Goal: Information Seeking & Learning: Learn about a topic

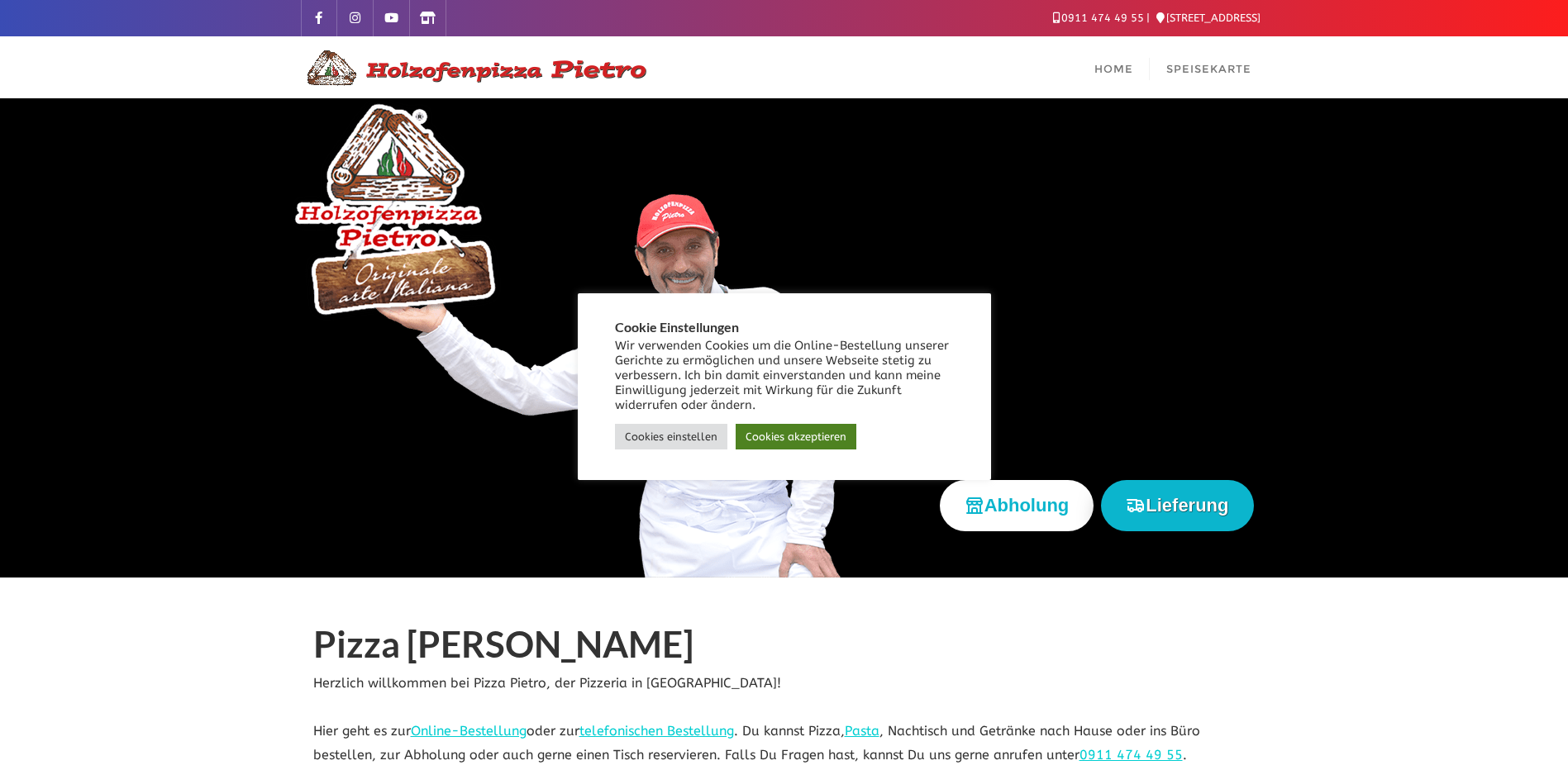
click at [784, 439] on link "Cookies akzeptieren" at bounding box center [796, 436] width 121 height 26
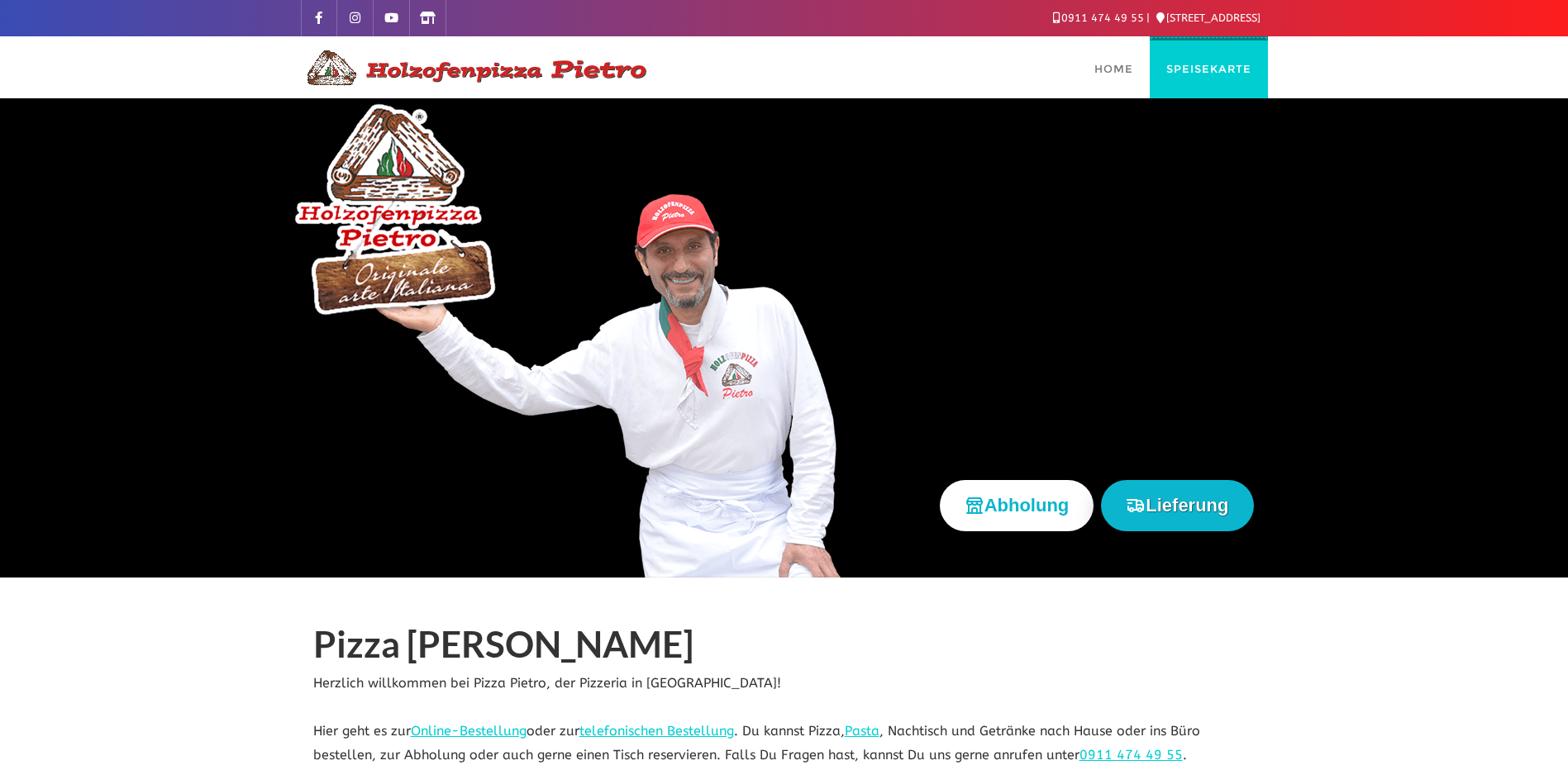
click at [1178, 67] on span "Speisekarte" at bounding box center [1209, 68] width 86 height 13
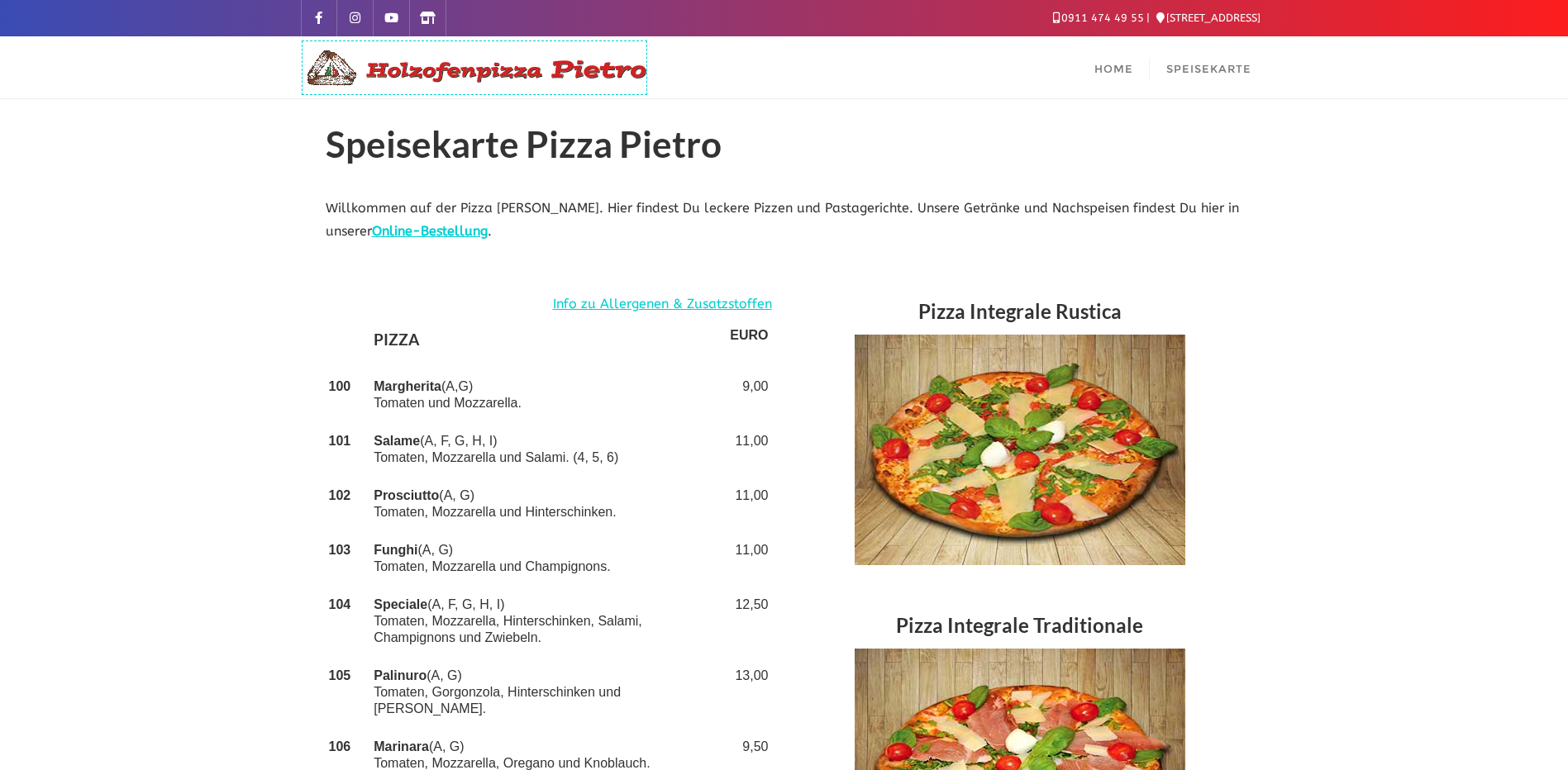
click at [430, 71] on img at bounding box center [474, 67] width 347 height 40
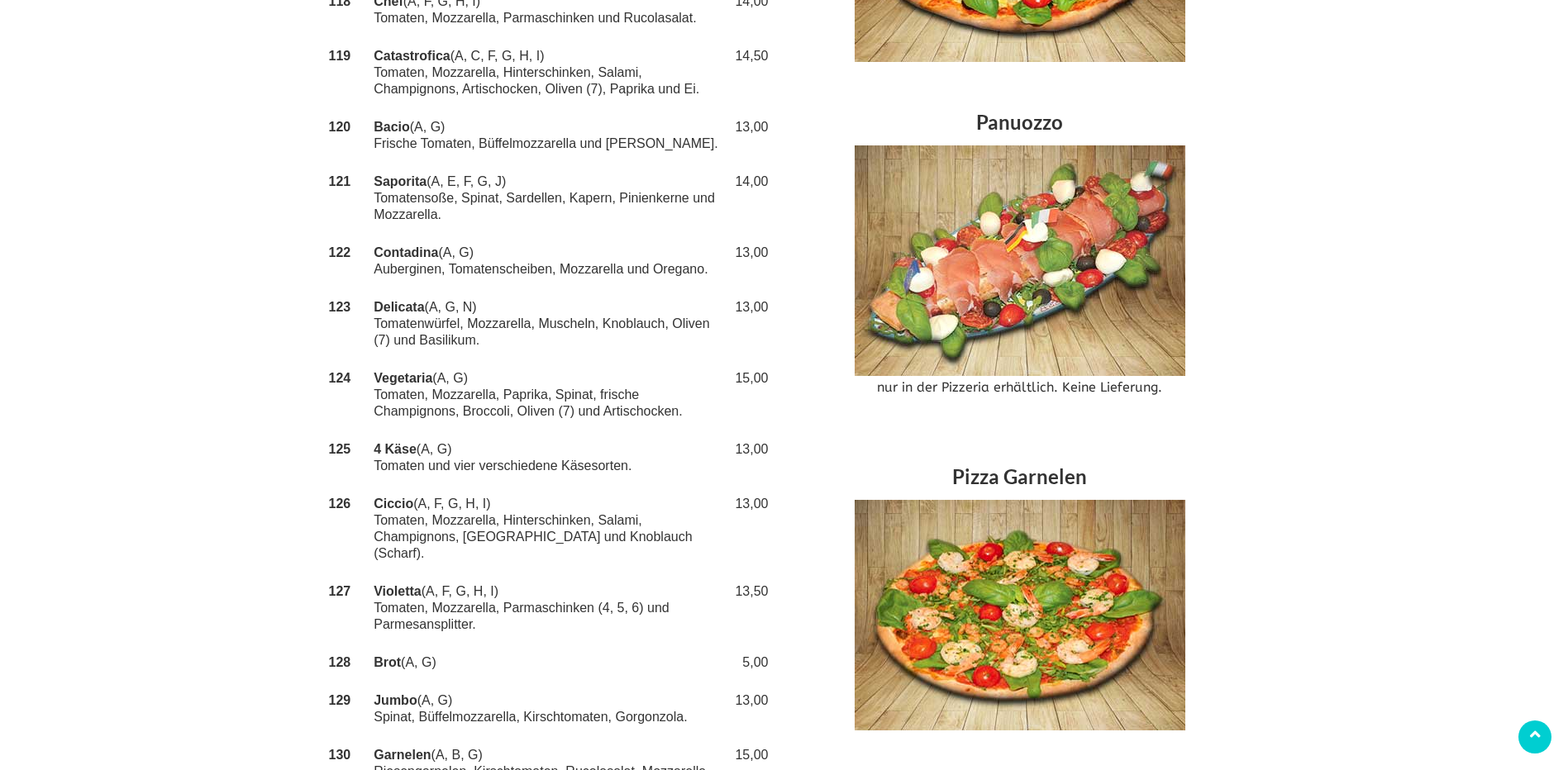
scroll to position [1488, 0]
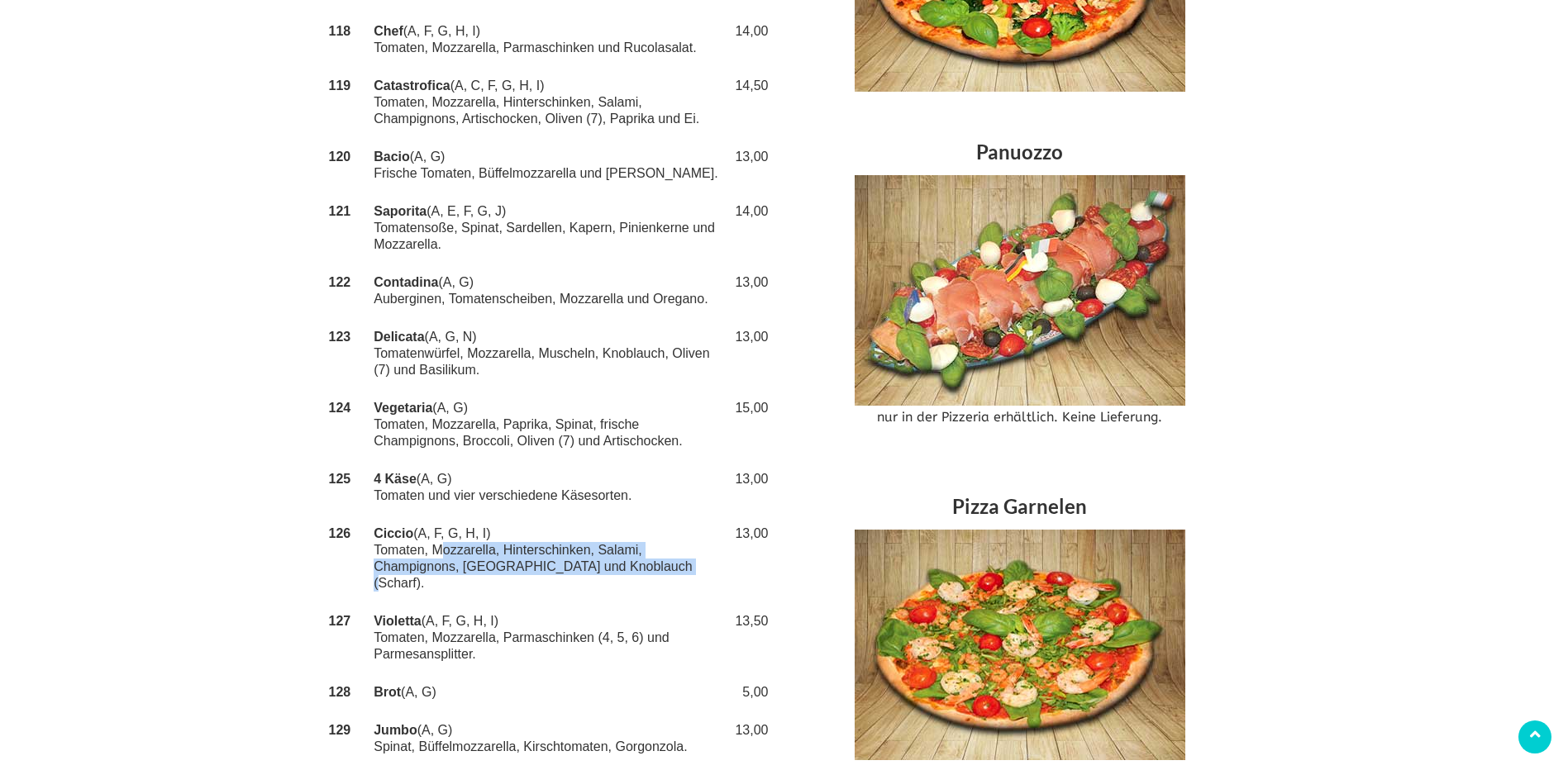
drag, startPoint x: 434, startPoint y: 520, endPoint x: 671, endPoint y: 550, distance: 238.9
click at [671, 550] on td "Ciccio (A, F, G, H, I) Tomaten, Mozzarella, Hinterschinken, Salami, Champignons…" at bounding box center [548, 559] width 357 height 87
click at [455, 515] on td "Ciccio (A, F, G, H, I) Tomaten, Mozzarella, Hinterschinken, Salami, Champignons…" at bounding box center [548, 559] width 357 height 87
drag, startPoint x: 534, startPoint y: 337, endPoint x: 354, endPoint y: 318, distance: 181.0
click at [354, 318] on tr "123 Delicata (A, G, N) Tomatenwürfel, Mozzarella, Muscheln, Knoblauch, Oliven (…" at bounding box center [548, 354] width 446 height 71
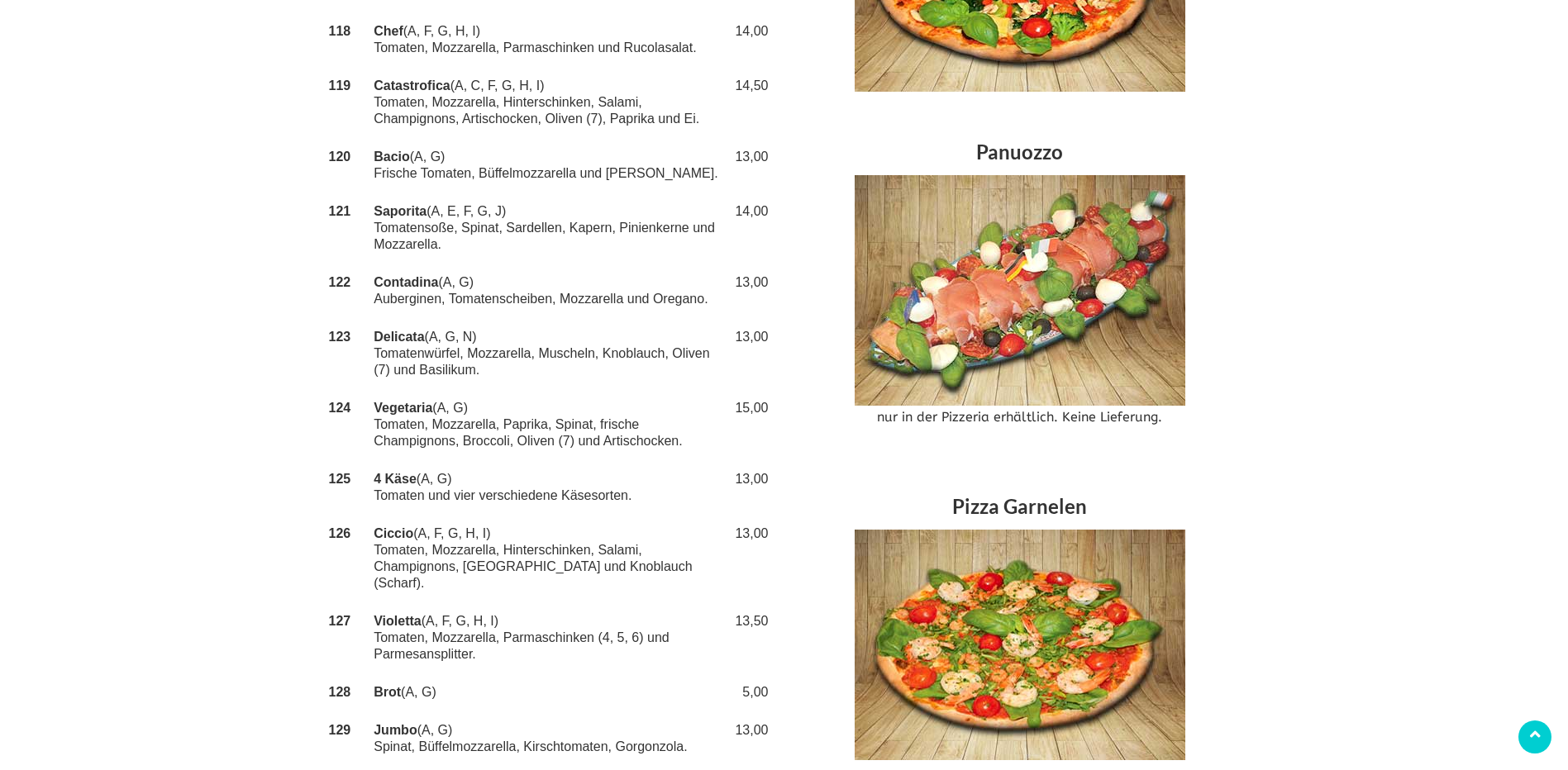
click at [660, 389] on td "Vegetaria (A, G) Tomaten, Mozzarella, Paprika, Spinat, frische Champignons, Bro…" at bounding box center [548, 424] width 357 height 71
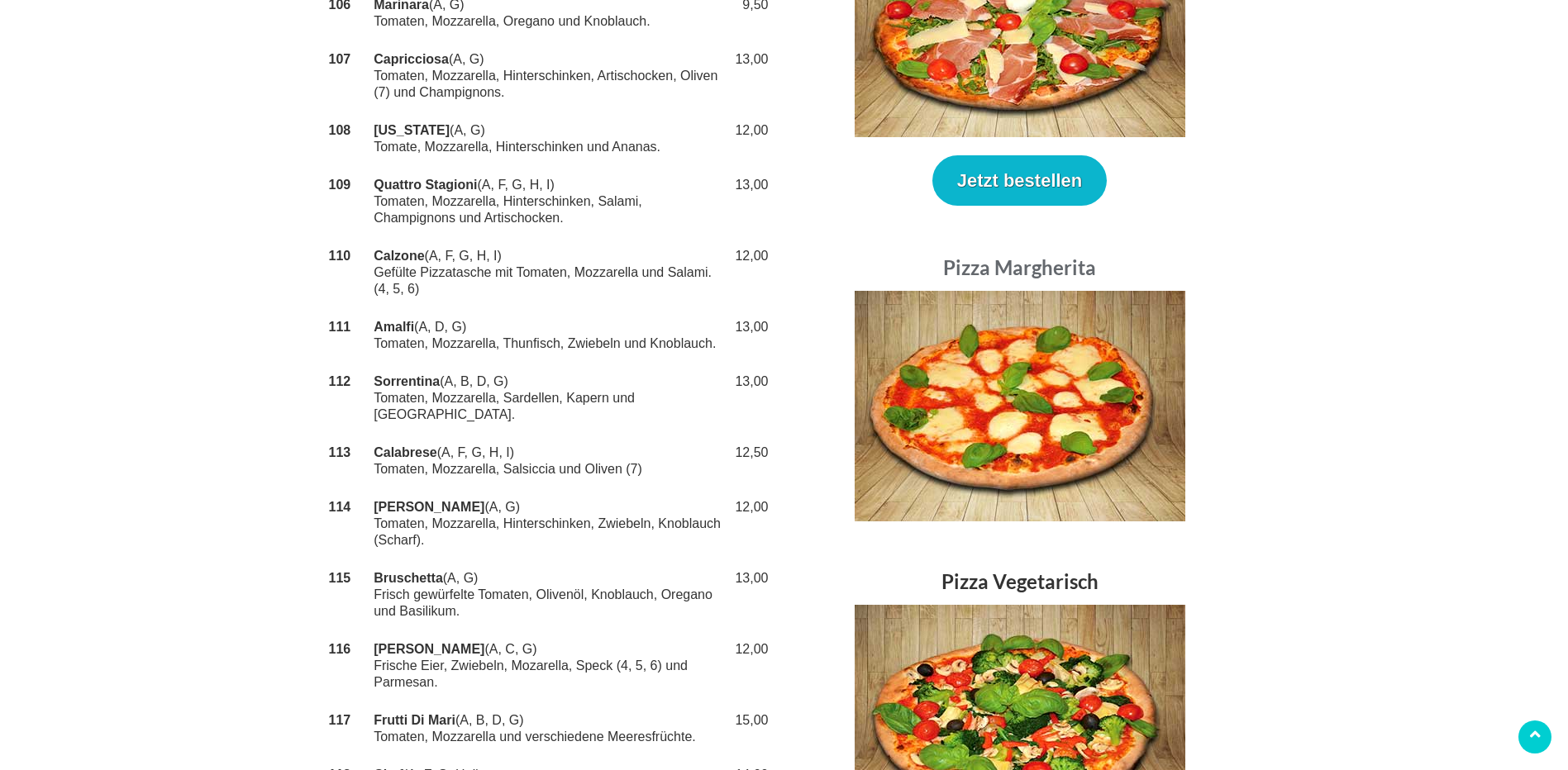
scroll to position [661, 0]
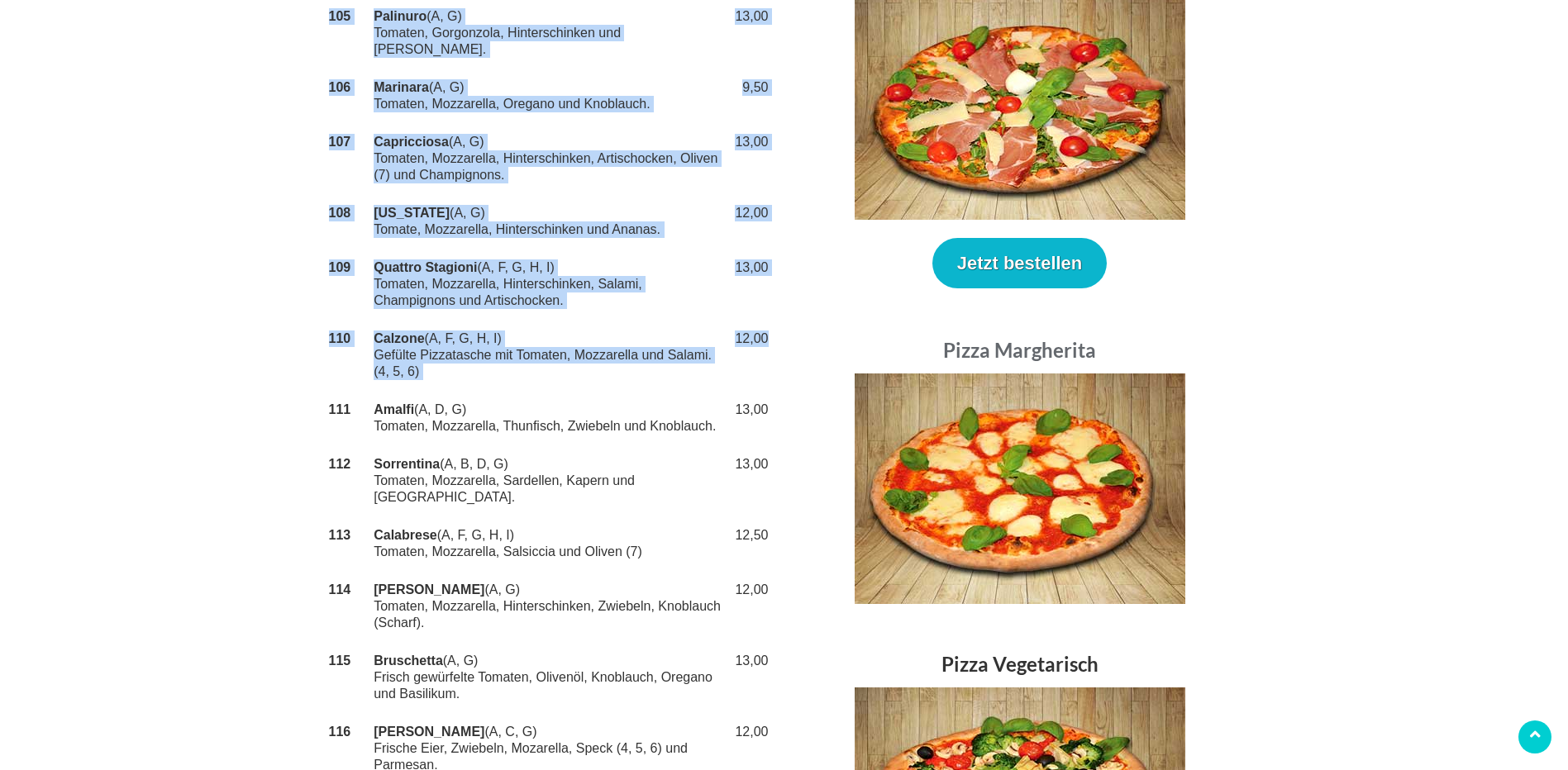
drag, startPoint x: 771, startPoint y: 340, endPoint x: 295, endPoint y: 339, distance: 476.0
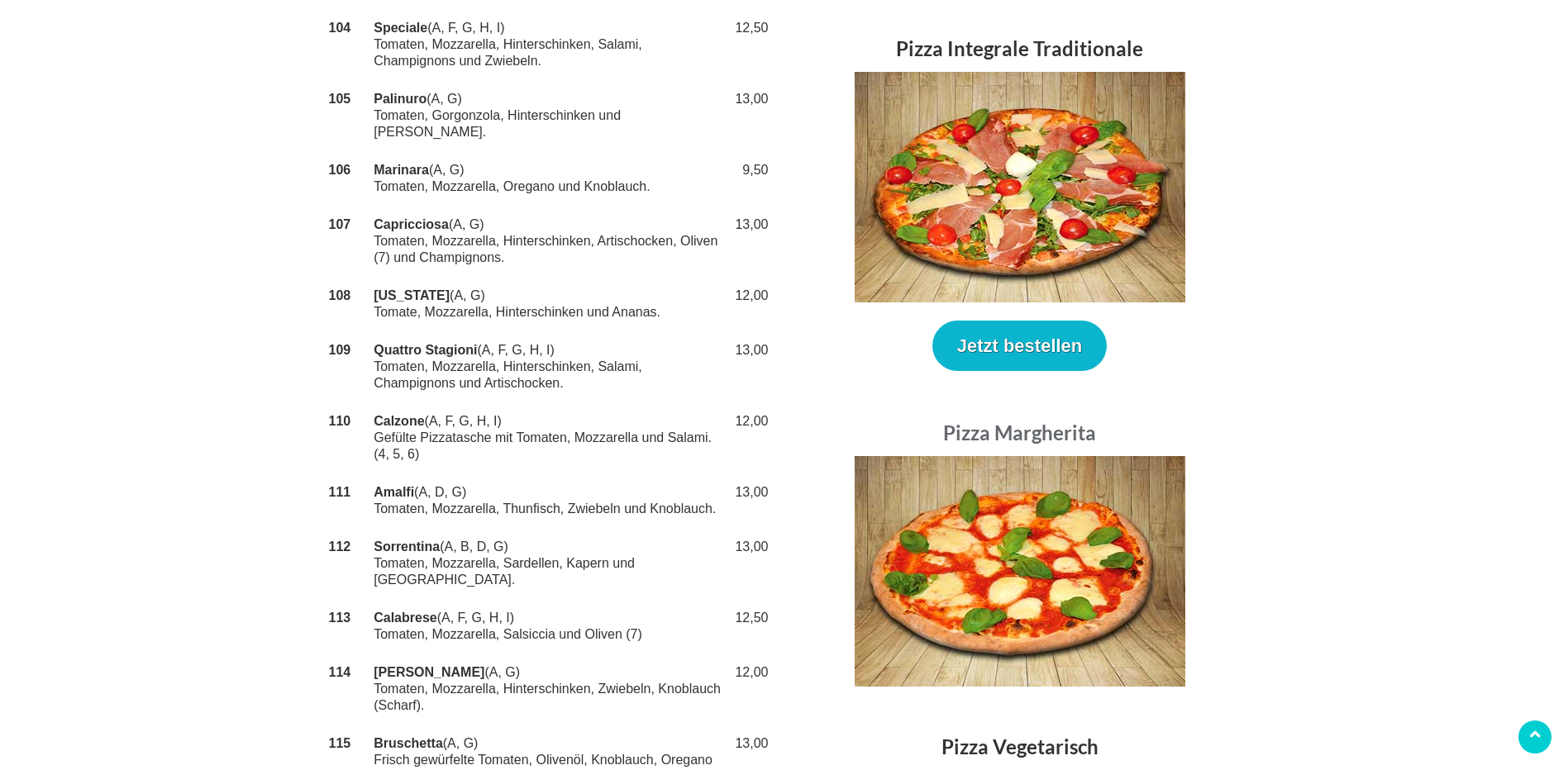
scroll to position [496, 0]
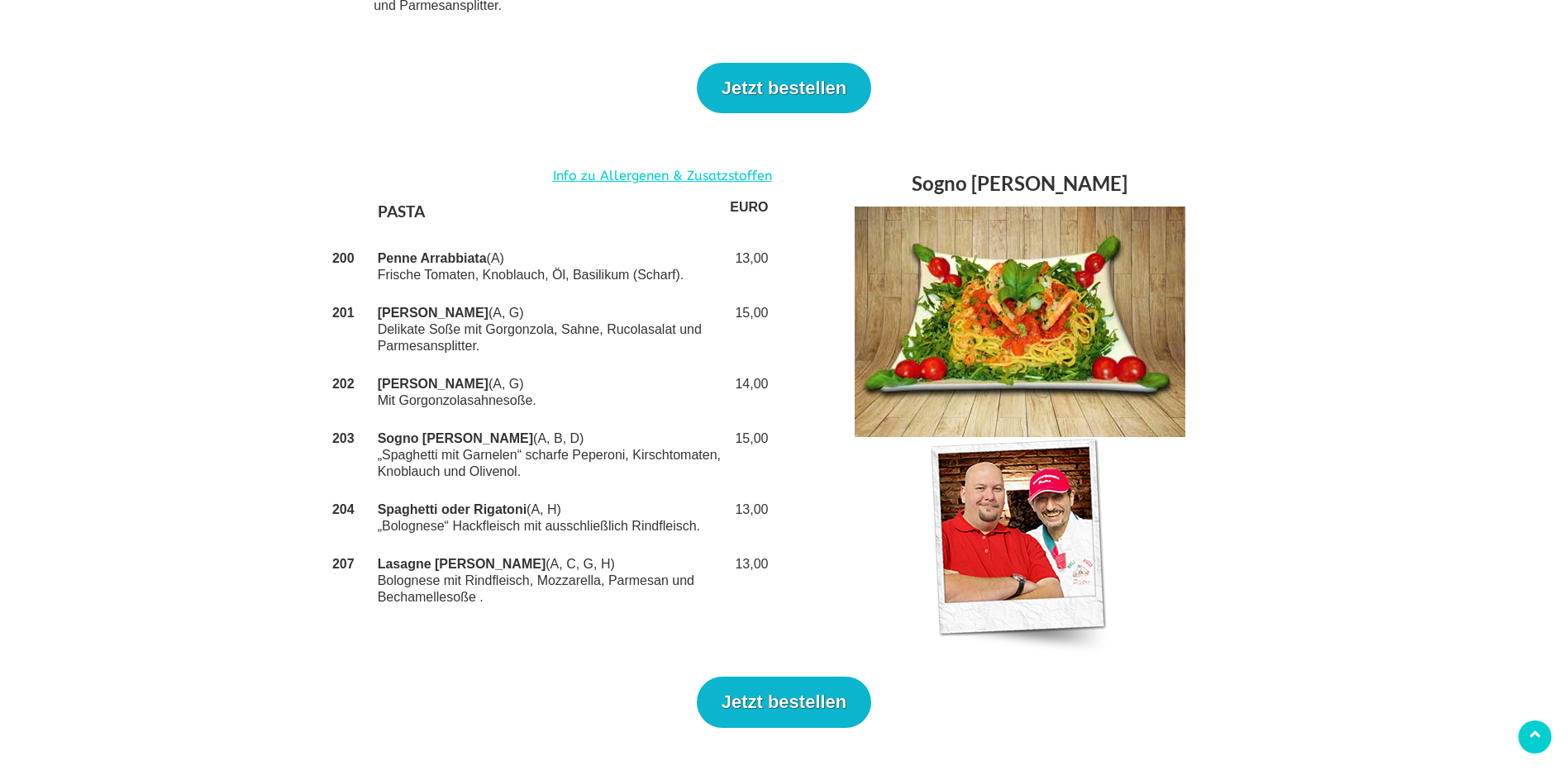
scroll to position [2397, 0]
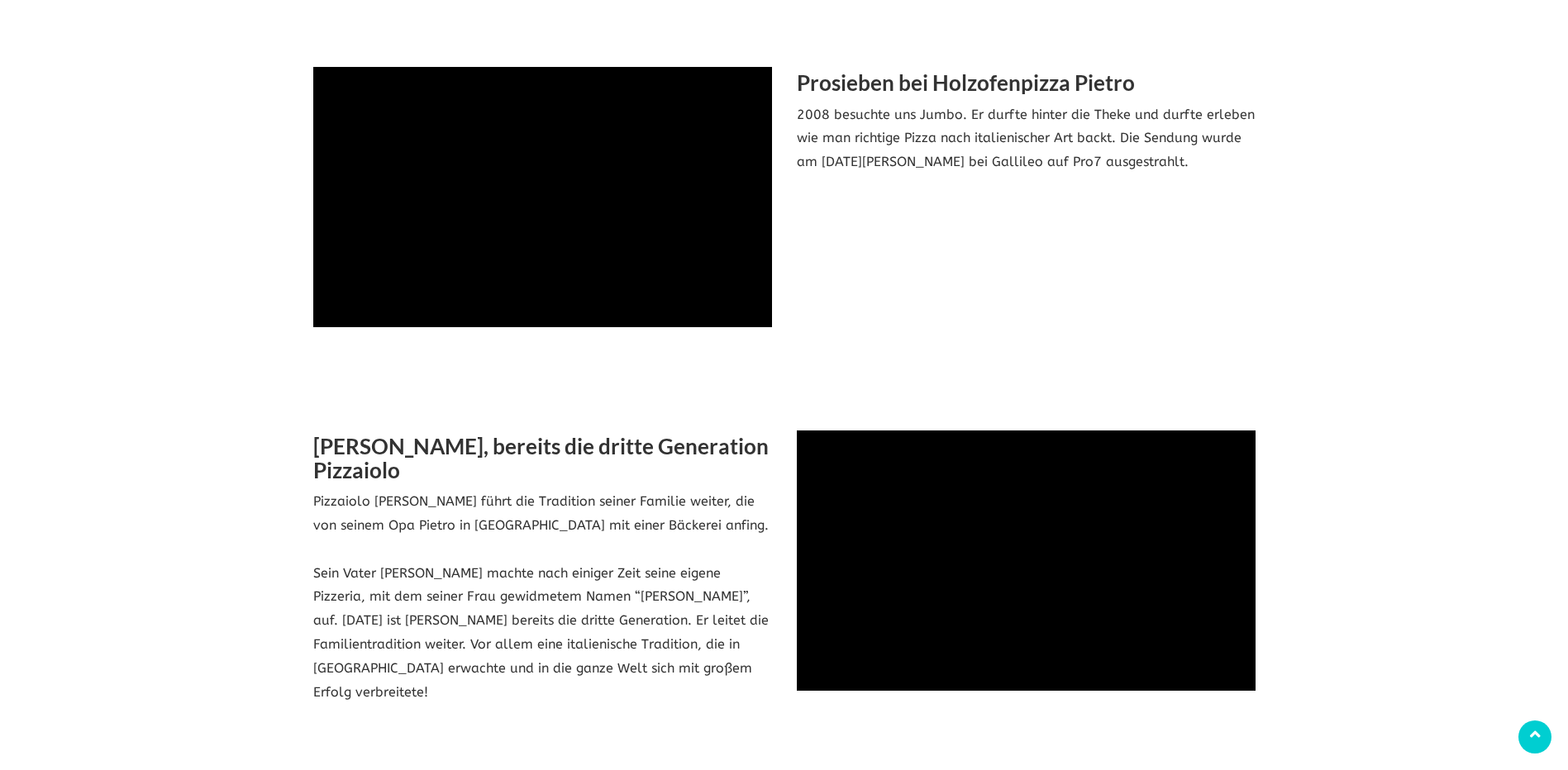
scroll to position [1569, 0]
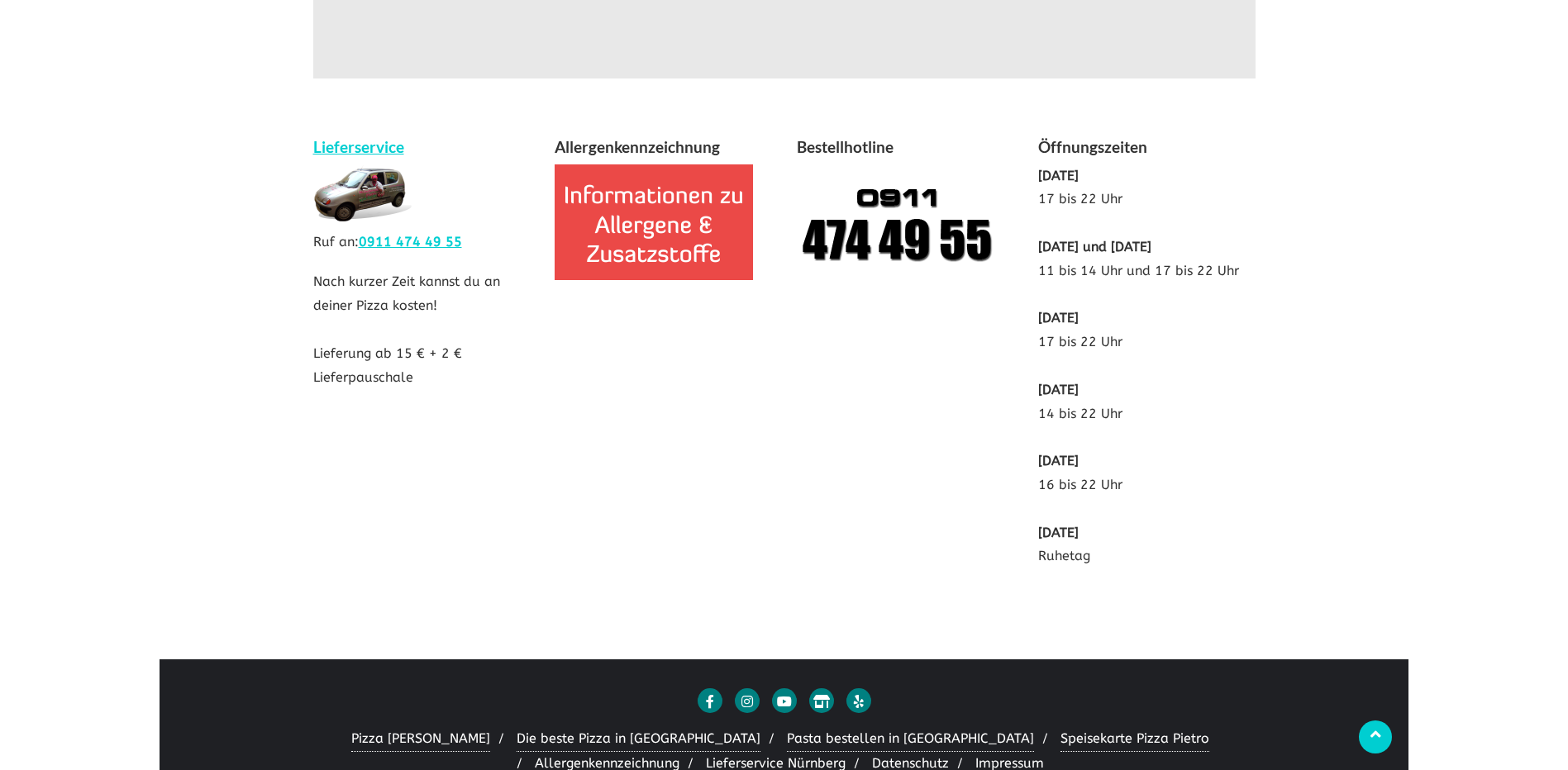
scroll to position [3102, 0]
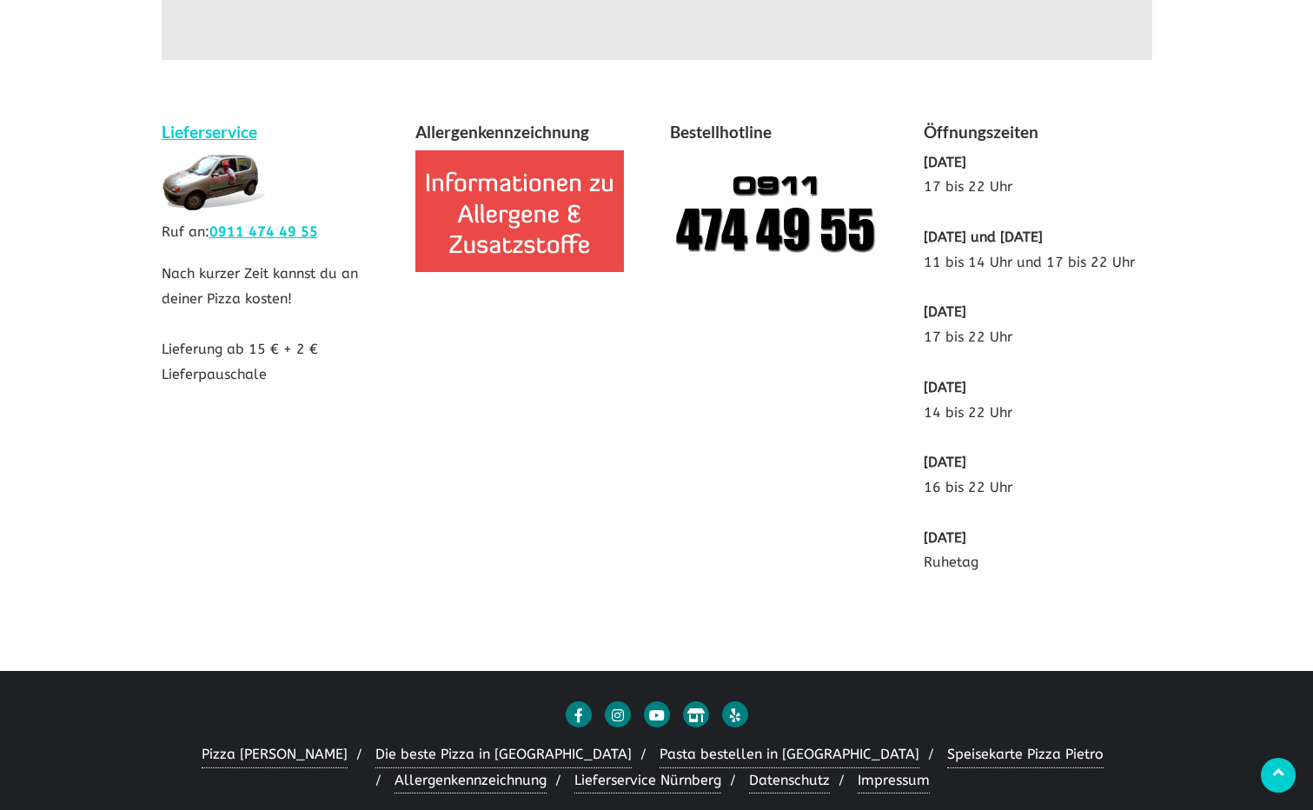
click at [748, 459] on div "Lieferservice Ruf an: 0911 474 49 55 Nach kurzer Zeit kannst du an deiner Pizza…" at bounding box center [657, 331] width 1017 height 524
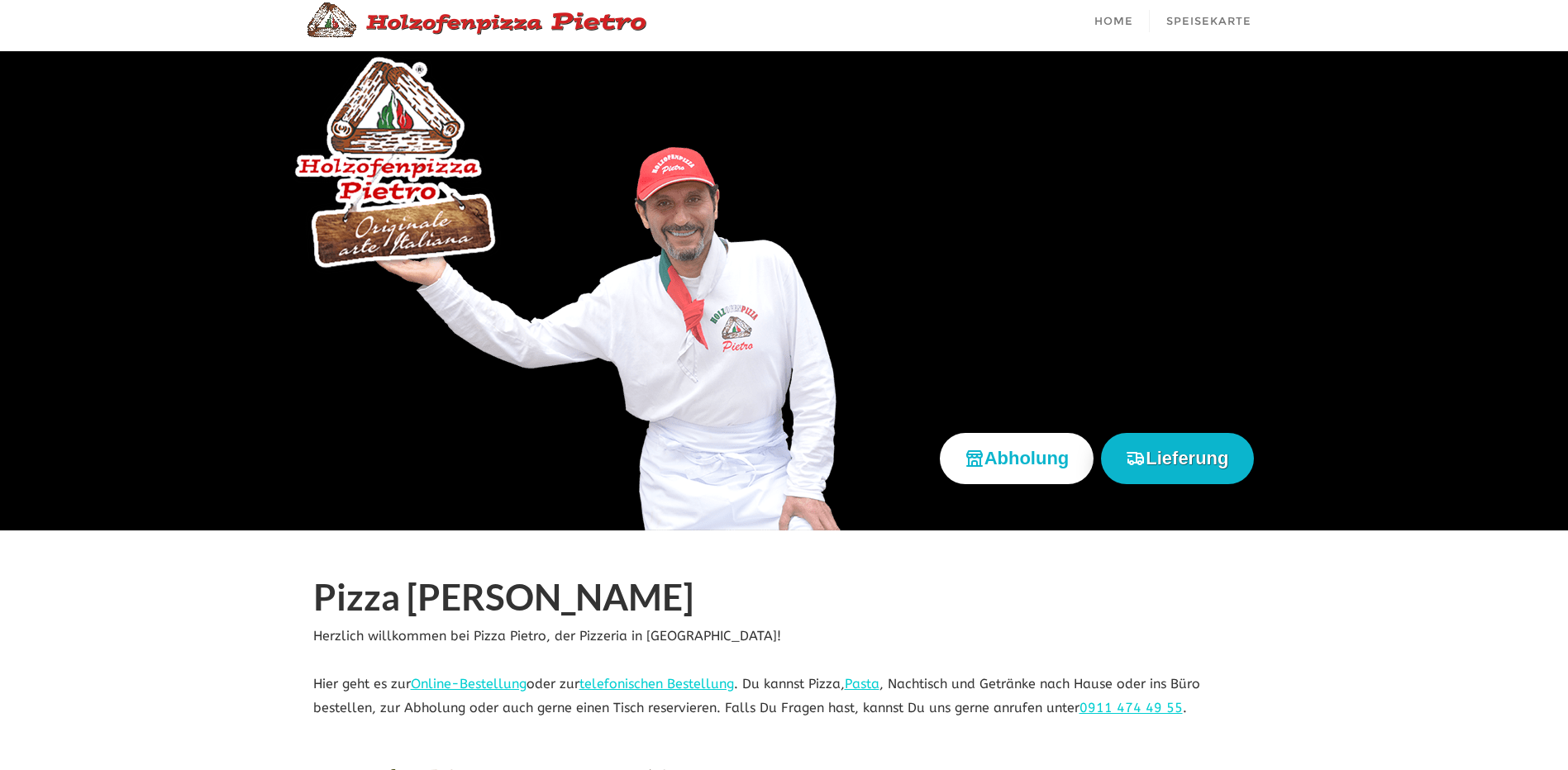
scroll to position [45, 0]
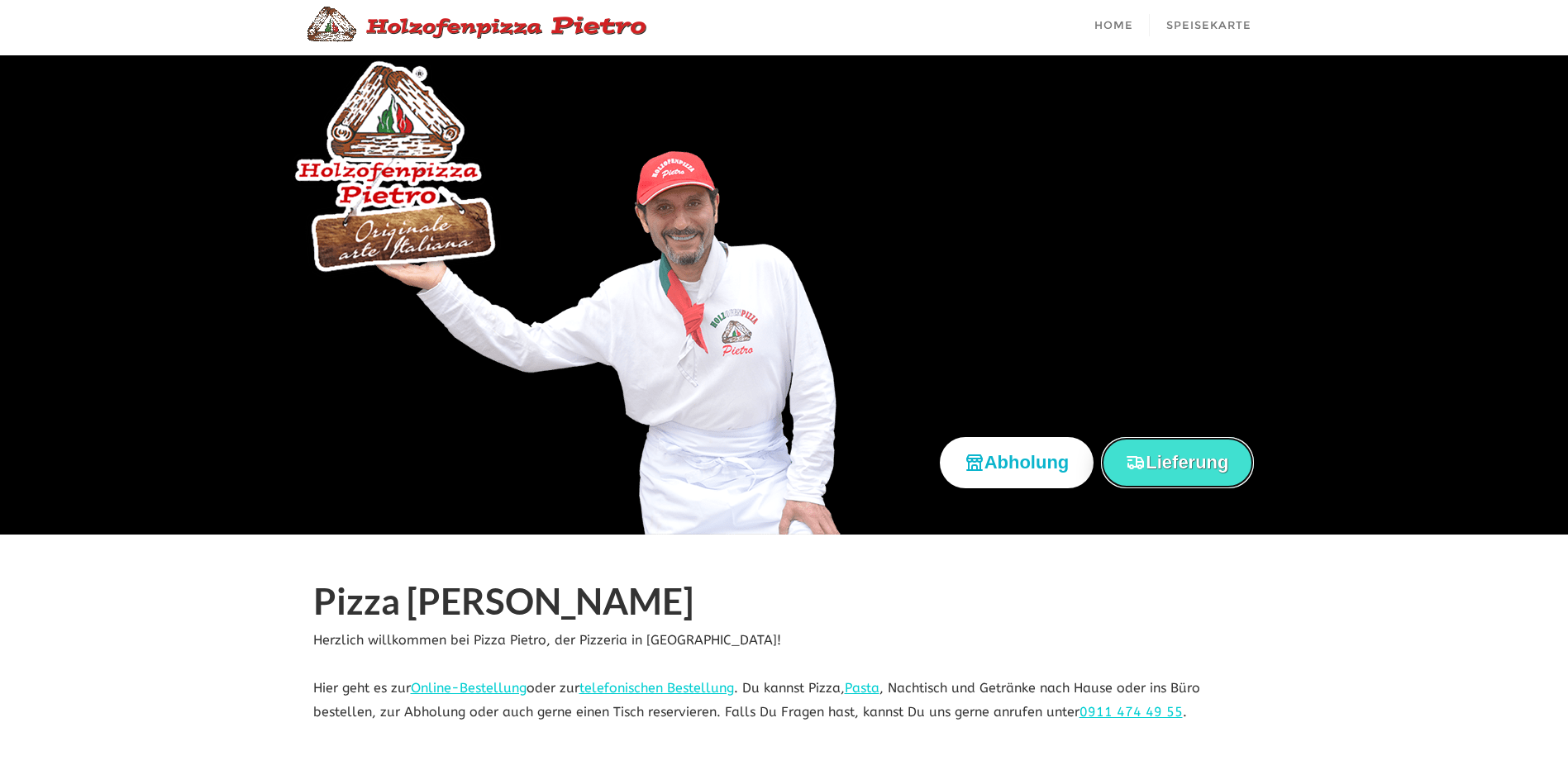
click at [1159, 461] on button "Lieferung" at bounding box center [1177, 462] width 152 height 50
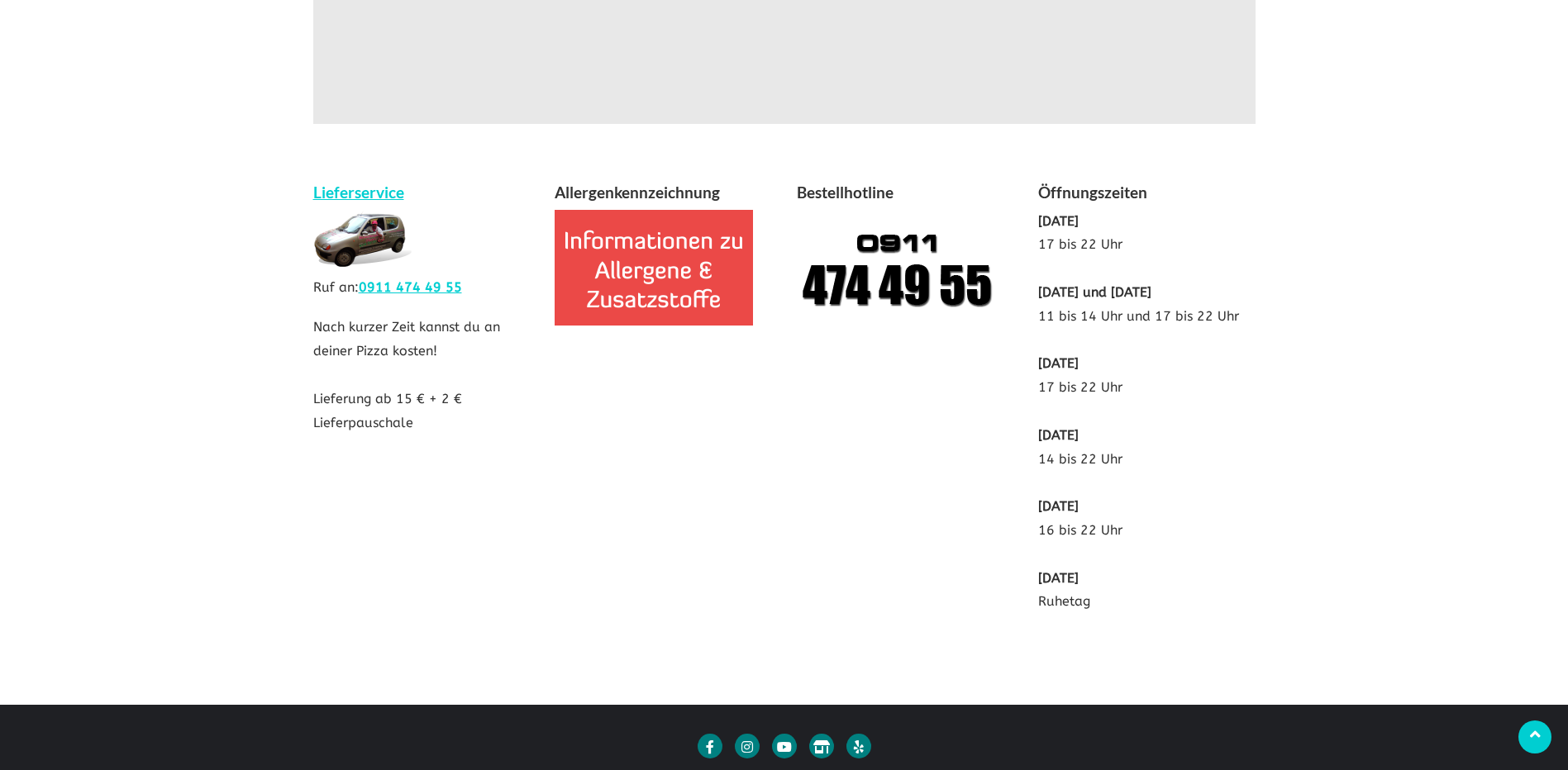
scroll to position [3102, 0]
